Goal: Communication & Community: Answer question/provide support

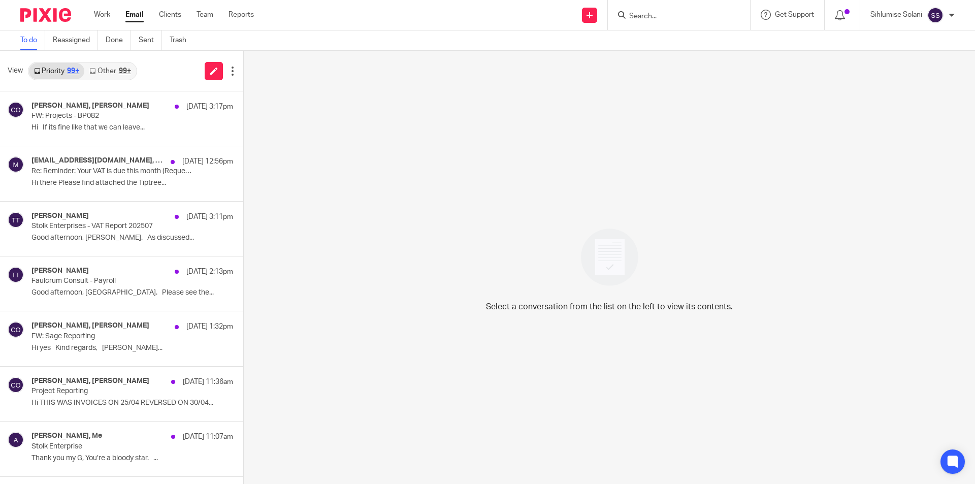
click at [637, 14] on input "Search" at bounding box center [673, 16] width 91 height 9
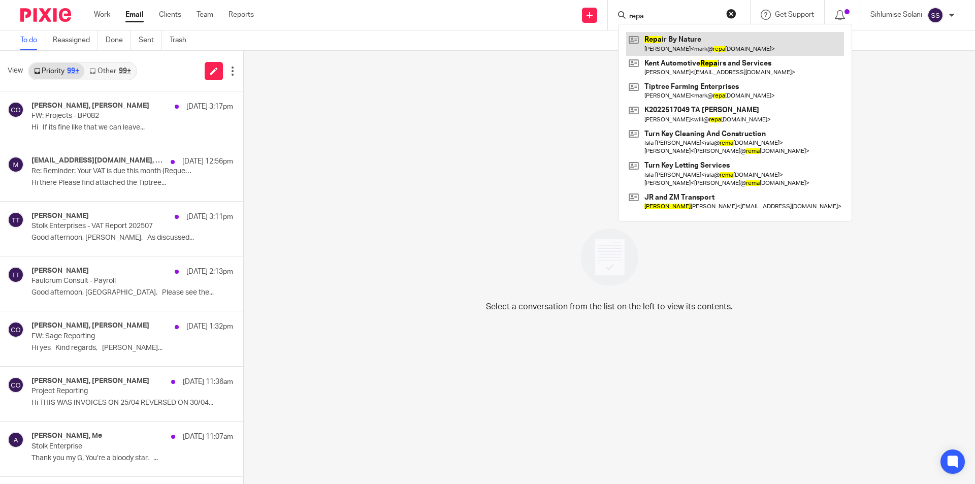
type input "repa"
click at [675, 46] on link at bounding box center [735, 43] width 218 height 23
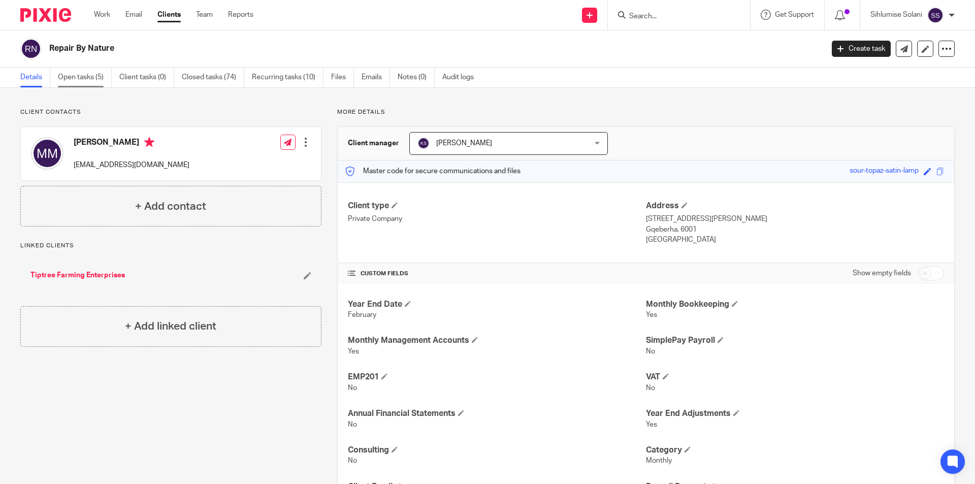
click at [85, 79] on link "Open tasks (5)" at bounding box center [85, 78] width 54 height 20
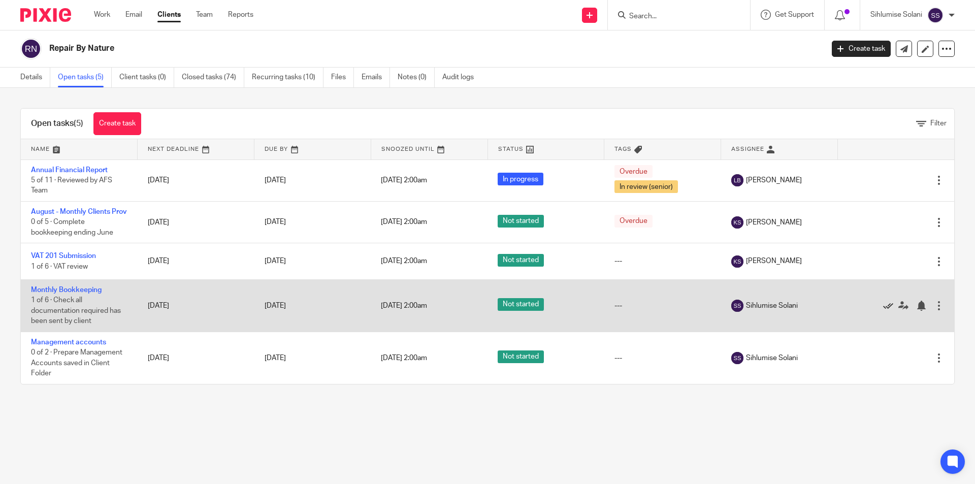
click at [883, 311] on icon at bounding box center [888, 306] width 10 height 10
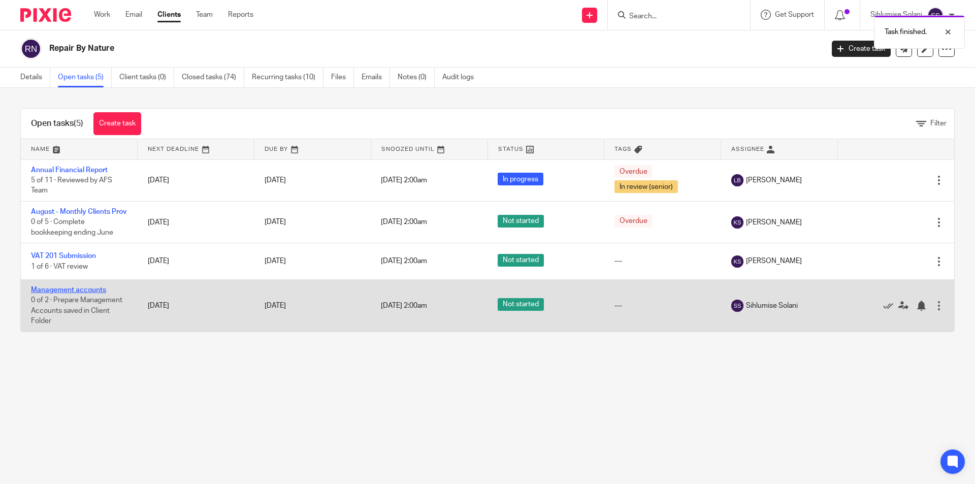
click at [89, 294] on link "Management accounts" at bounding box center [68, 289] width 75 height 7
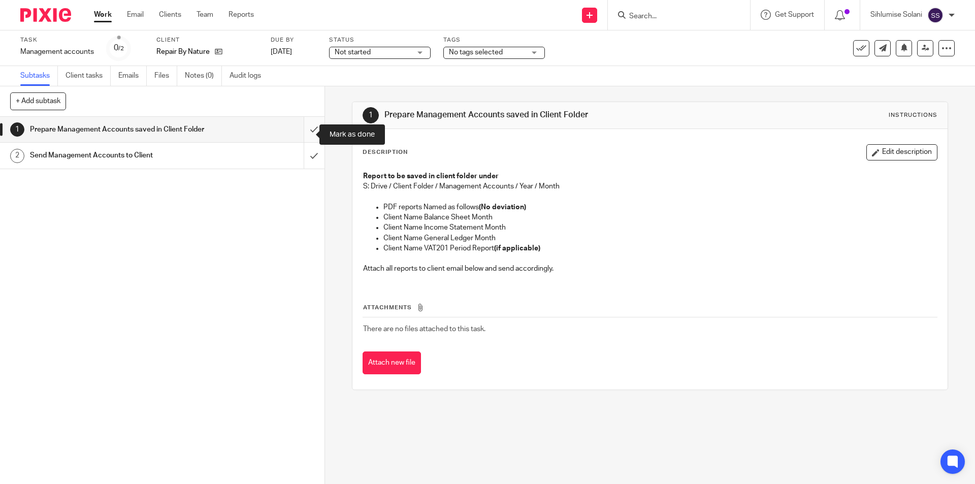
click at [310, 131] on input "submit" at bounding box center [162, 129] width 325 height 25
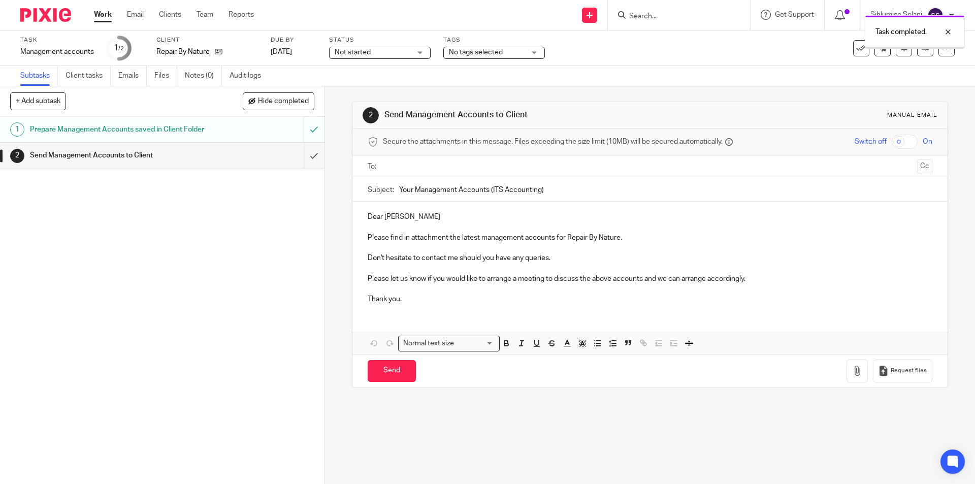
click at [441, 176] on div at bounding box center [650, 166] width 533 height 23
click at [433, 167] on input "text" at bounding box center [649, 167] width 526 height 12
click at [674, 172] on input "text" at bounding box center [692, 168] width 441 height 20
click at [491, 174] on input "will" at bounding box center [692, 168] width 441 height 20
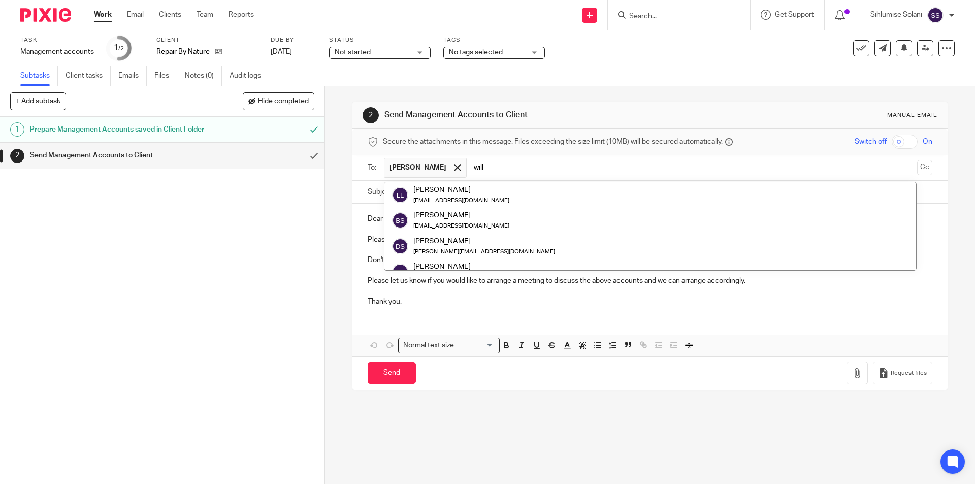
drag, startPoint x: 478, startPoint y: 167, endPoint x: 514, endPoint y: 164, distance: 36.2
click at [514, 164] on input "will" at bounding box center [692, 168] width 441 height 20
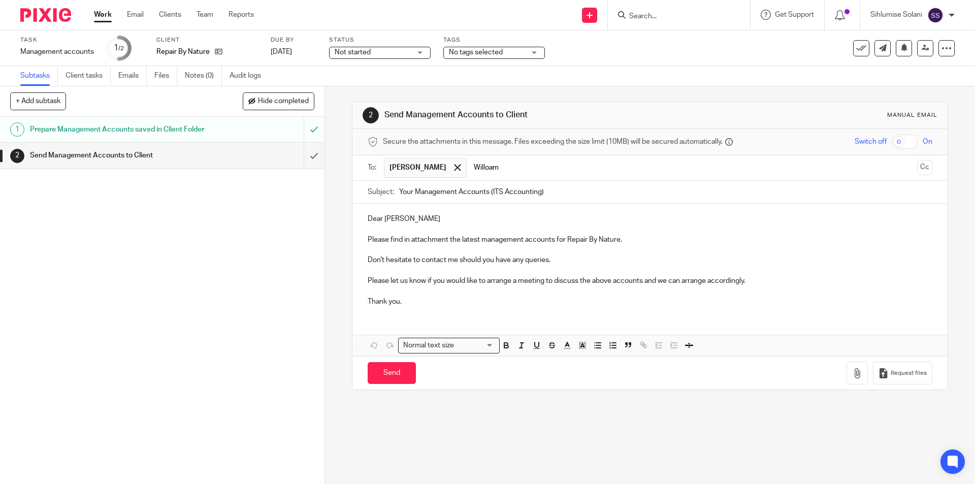
type input "Willoam"
click at [522, 164] on span "Willoam" at bounding box center [495, 168] width 52 height 20
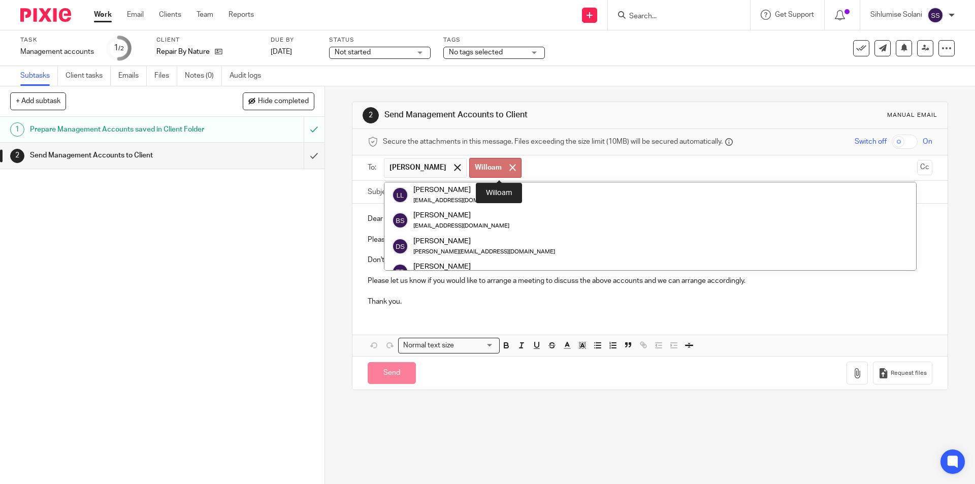
click at [519, 165] on div at bounding box center [513, 167] width 12 height 15
click at [520, 165] on input "text" at bounding box center [692, 168] width 441 height 20
paste input "will@repairbynature.co.za"
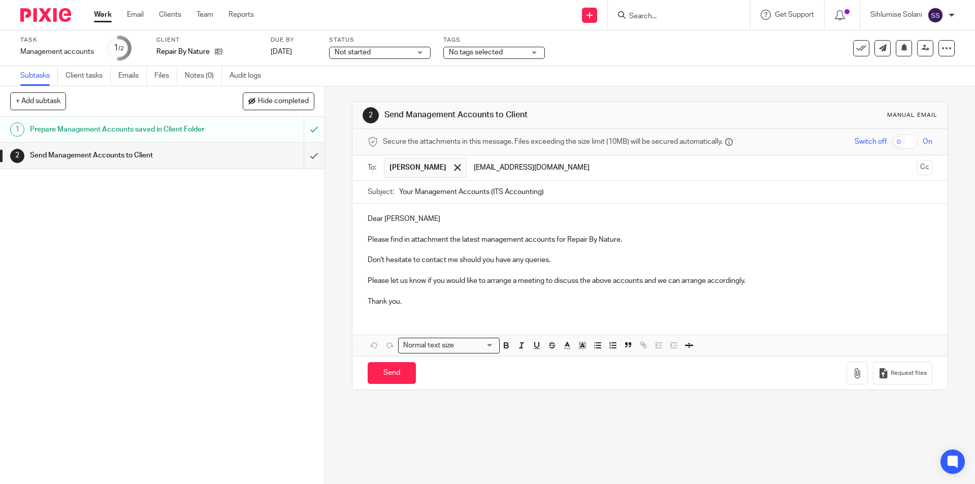
type input "will@repairbynature.co.za"
click at [591, 178] on ul "[PERSON_NAME]" at bounding box center [650, 167] width 533 height 25
click at [917, 168] on button "Cc" at bounding box center [924, 167] width 15 height 15
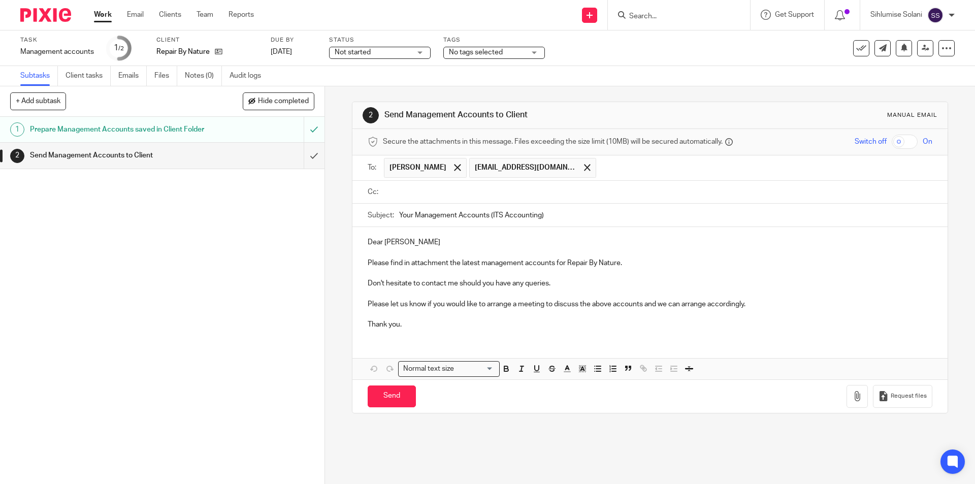
drag, startPoint x: 417, startPoint y: 196, endPoint x: 427, endPoint y: 196, distance: 9.1
click at [425, 196] on input "text" at bounding box center [656, 192] width 541 height 12
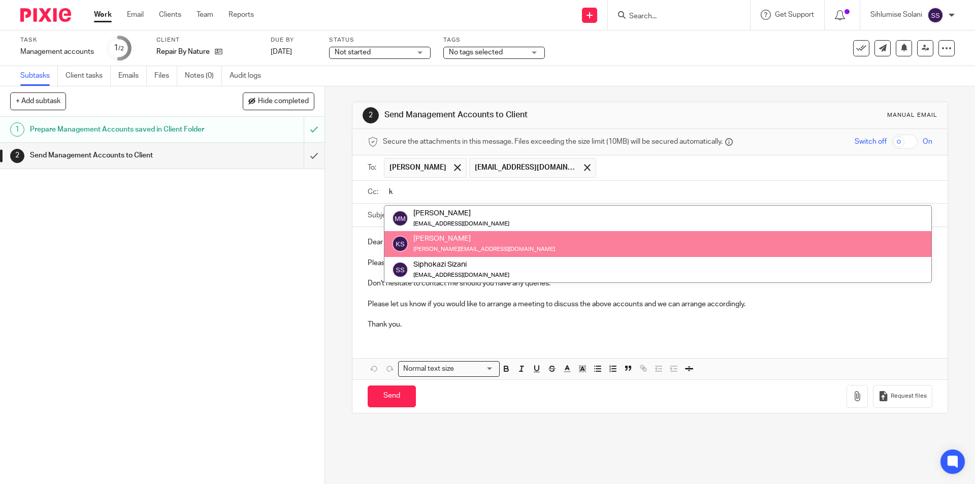
type input "k"
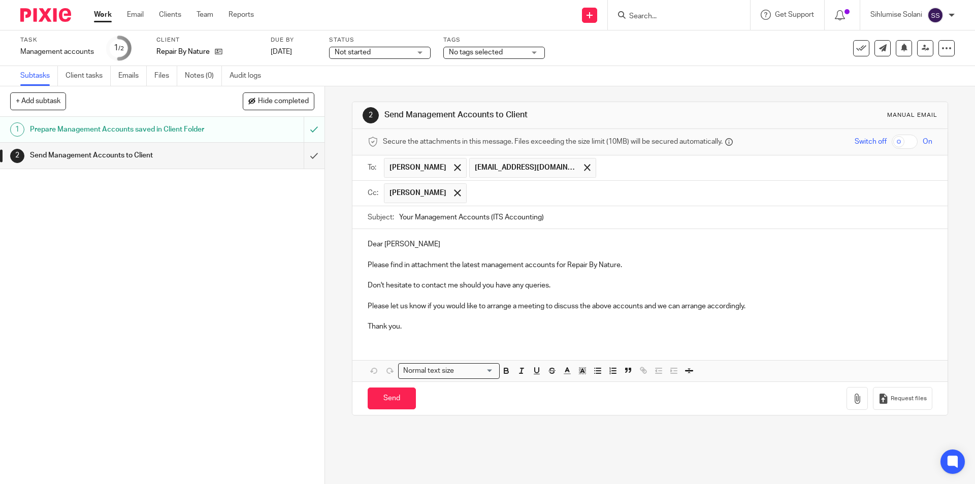
click at [419, 246] on p "Dear Mark Mains-Sheard" at bounding box center [650, 244] width 564 height 10
drag, startPoint x: 448, startPoint y: 245, endPoint x: 399, endPoint y: 241, distance: 49.0
click at [399, 241] on p "Dear Mark Mains-Sheard" at bounding box center [650, 244] width 564 height 10
click at [554, 263] on p "Please find in attachment the latest management accounts for Repair By Nature." at bounding box center [650, 265] width 564 height 10
click at [682, 264] on p "Please find in attachment the latest management accounts & VAT Report for Repai…" at bounding box center [650, 265] width 564 height 10
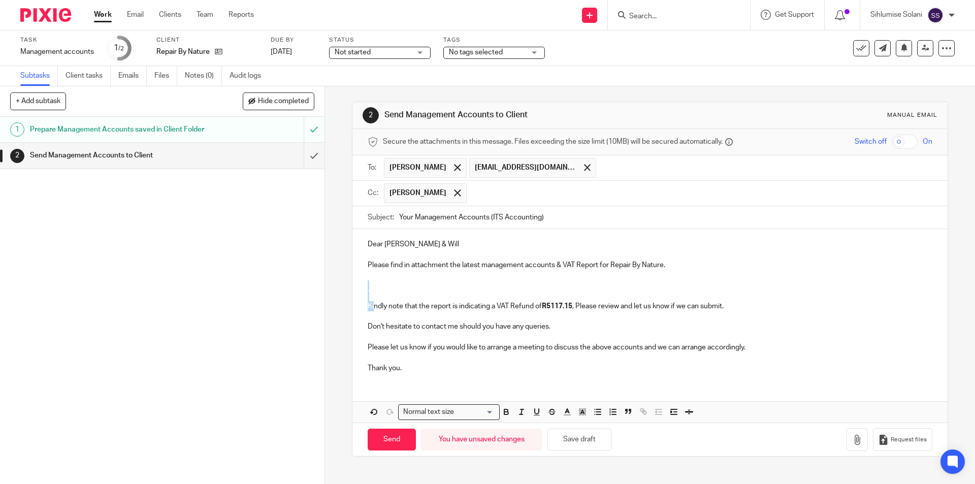
drag, startPoint x: 414, startPoint y: 292, endPoint x: 370, endPoint y: 307, distance: 46.3
click at [370, 307] on p "Please find in attachment the latest management accounts & VAT Report for Repai…" at bounding box center [650, 285] width 564 height 51
click at [362, 309] on div "Dear Mark & Will Please find in attachment the latest management accounts & VAT…" at bounding box center [649, 304] width 595 height 151
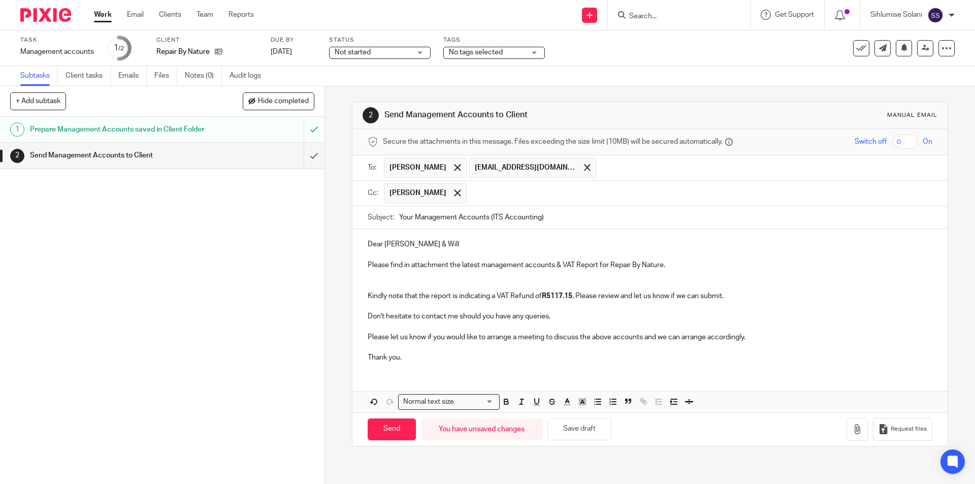
click at [513, 294] on p "Please find in attachment the latest management accounts & VAT Report for Repai…" at bounding box center [650, 280] width 564 height 41
drag, startPoint x: 544, startPoint y: 296, endPoint x: 574, endPoint y: 298, distance: 30.0
click at [574, 298] on strong "R5117.15" at bounding box center [558, 296] width 30 height 7
click at [489, 217] on input "Your Management Accounts (ITS Accounting)" at bounding box center [665, 217] width 533 height 23
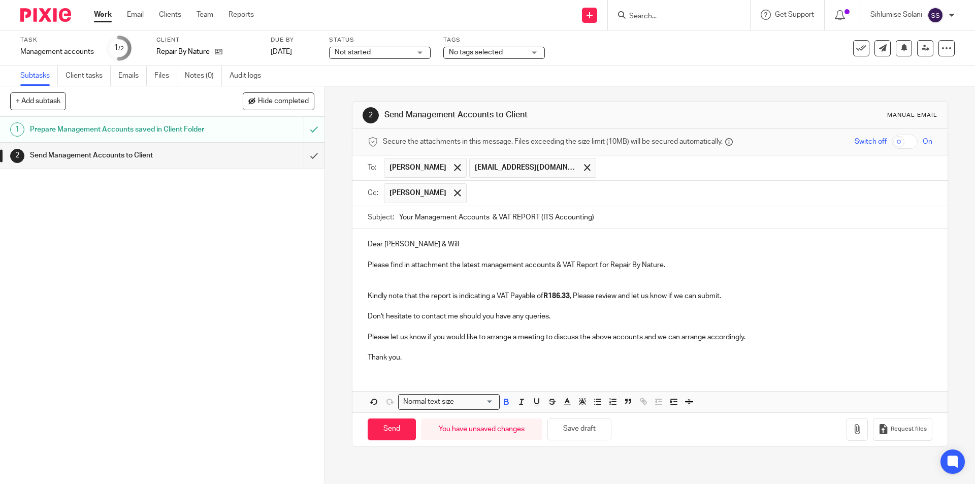
drag, startPoint x: 514, startPoint y: 216, endPoint x: 534, endPoint y: 222, distance: 20.6
click at [534, 222] on input "Your Management Accounts & VAT REPORT (ITS Accounting)" at bounding box center [665, 217] width 533 height 23
click at [596, 223] on input "Your Management Accounts & VAT Report (ITS Accounting)" at bounding box center [665, 217] width 533 height 23
type input "Your Management Accounts & VAT Report (ITS Accounting) - Repair by Nature (July…"
click at [852, 430] on icon "button" at bounding box center [857, 429] width 10 height 10
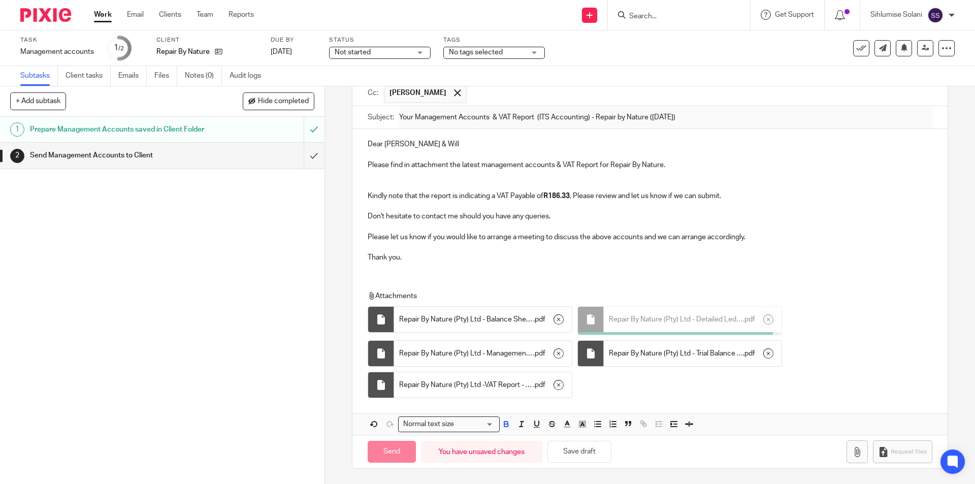
scroll to position [99, 0]
click at [397, 454] on input "Send" at bounding box center [392, 452] width 48 height 22
type input "Sent"
